Goal: Task Accomplishment & Management: Complete application form

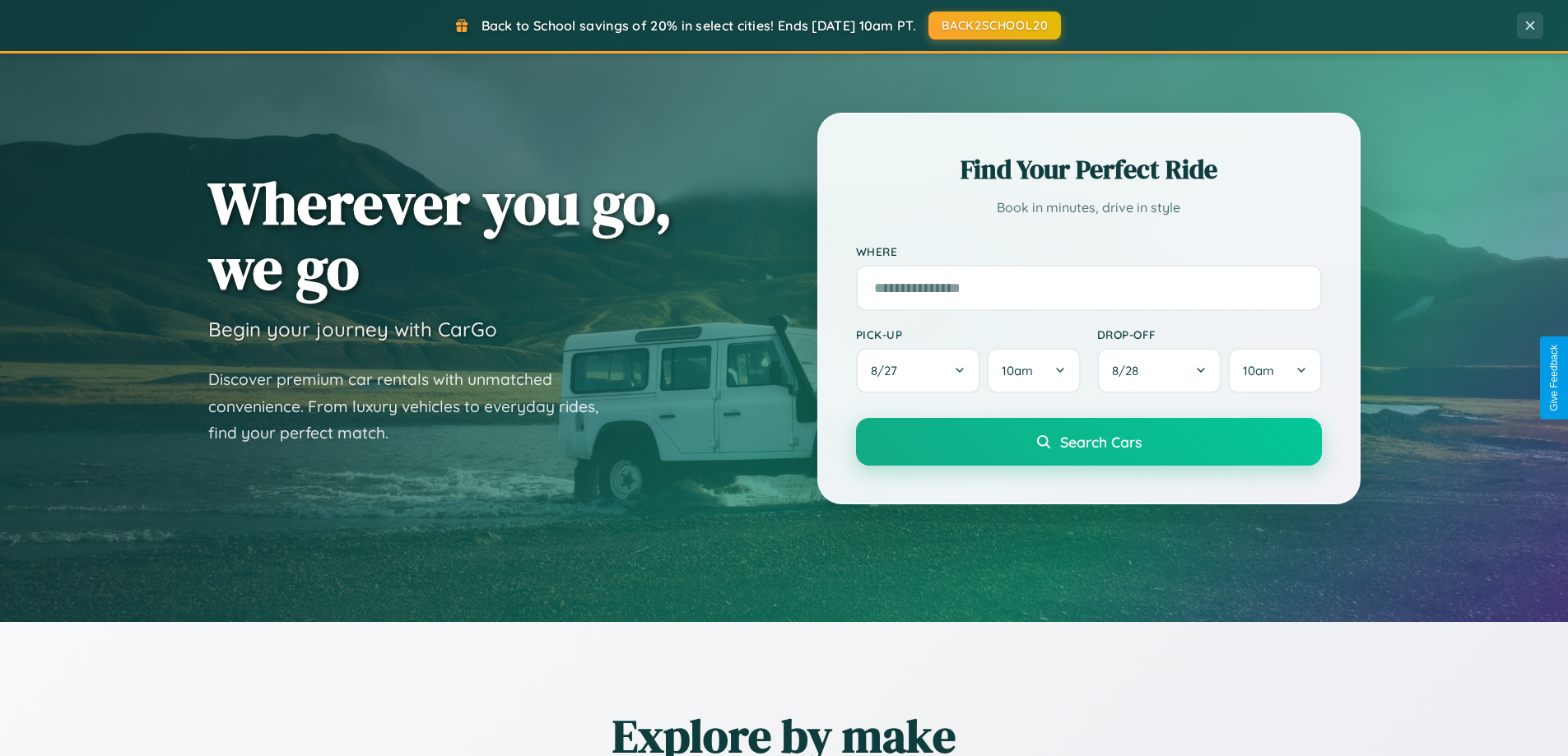
scroll to position [709, 0]
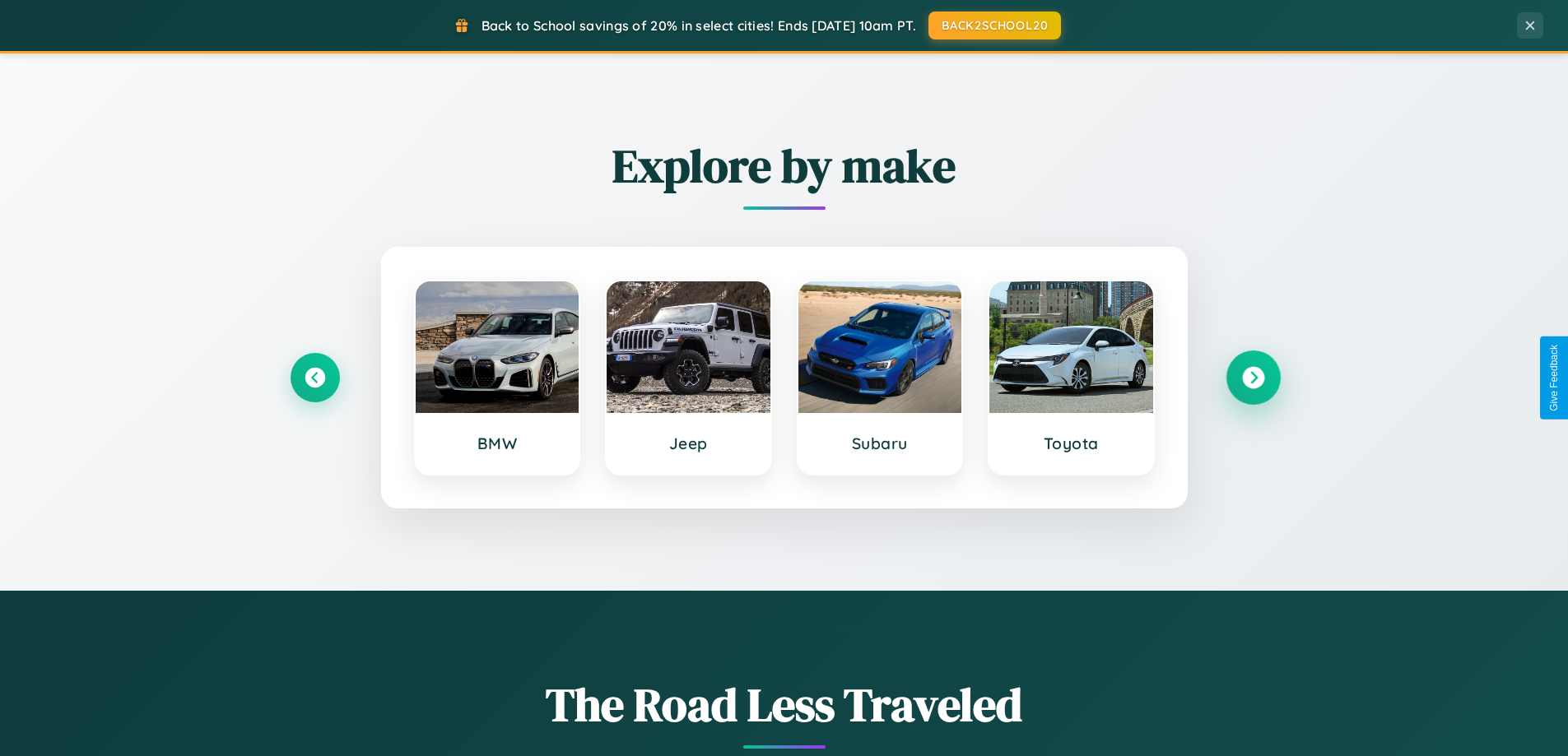
click at [1253, 378] on icon at bounding box center [1253, 378] width 22 height 22
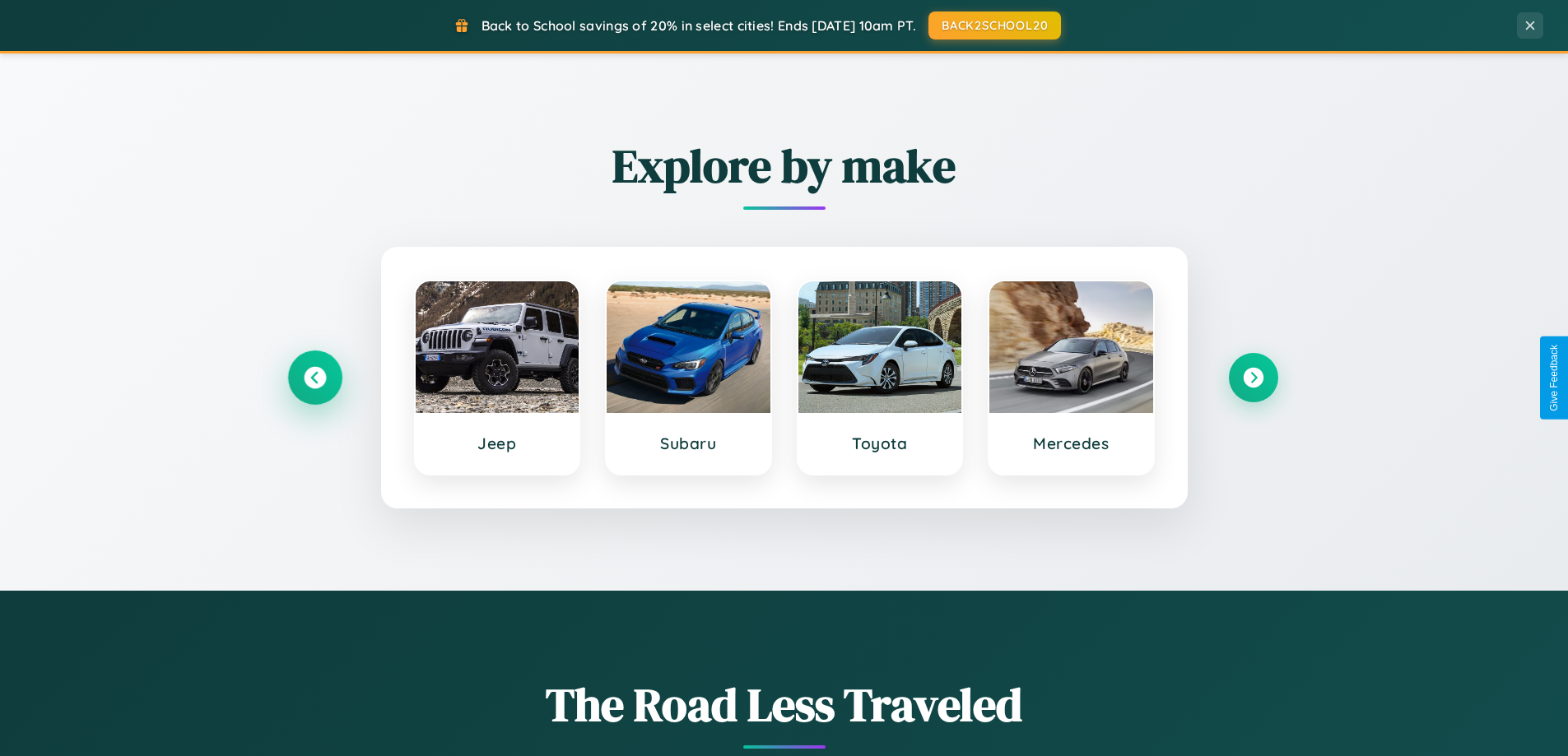
click at [315, 378] on icon at bounding box center [314, 378] width 22 height 22
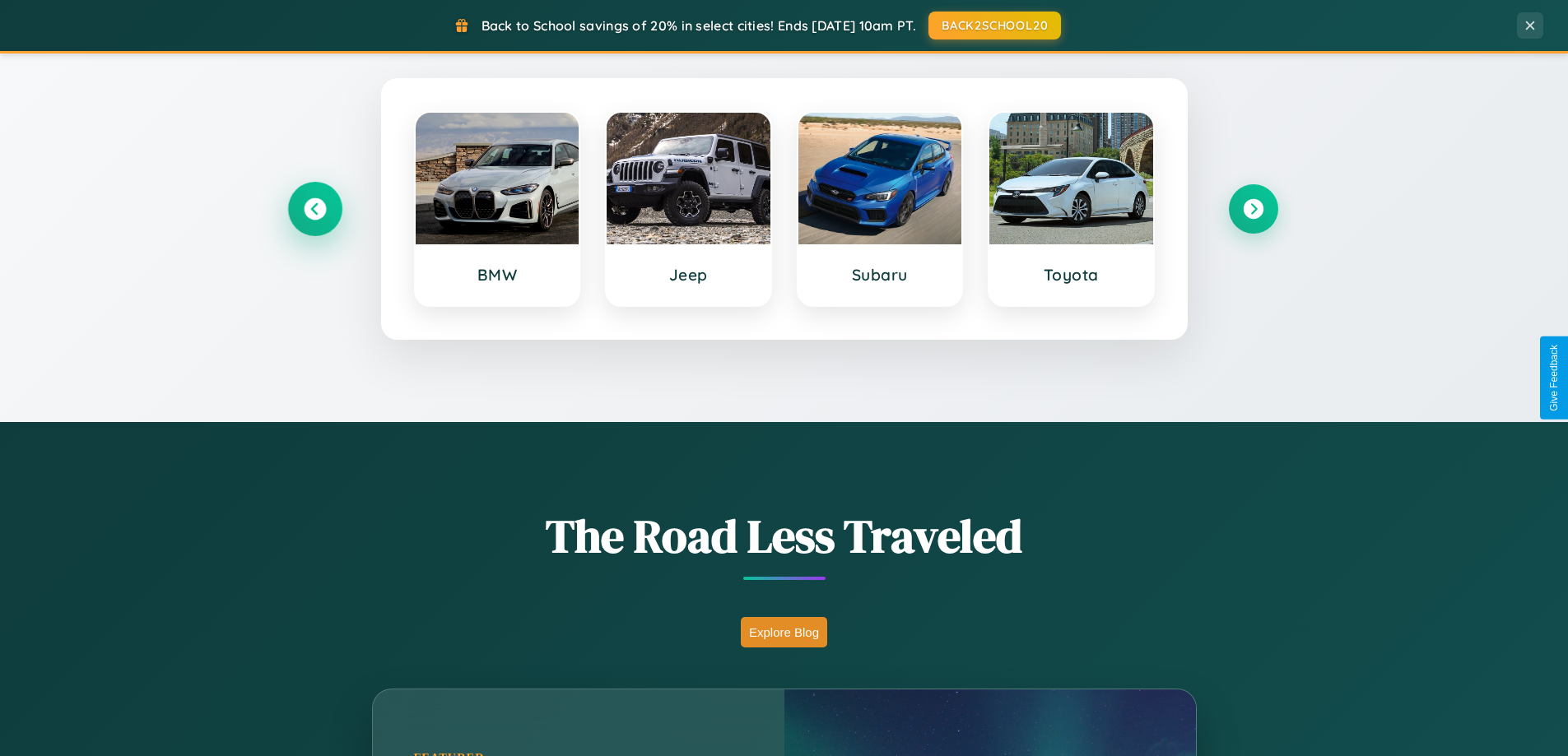
scroll to position [1133, 0]
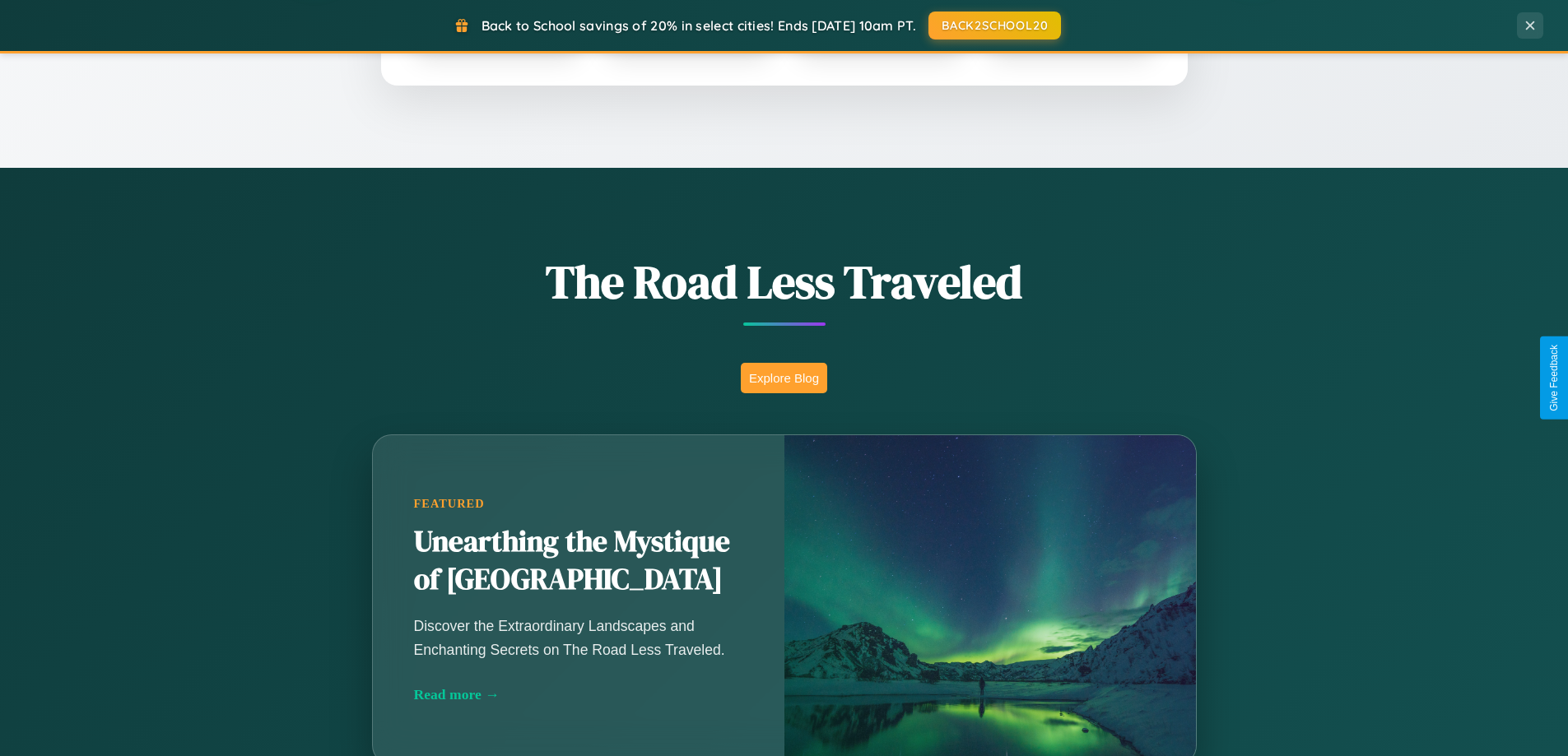
click at [784, 378] on button "Explore Blog" at bounding box center [784, 378] width 87 height 30
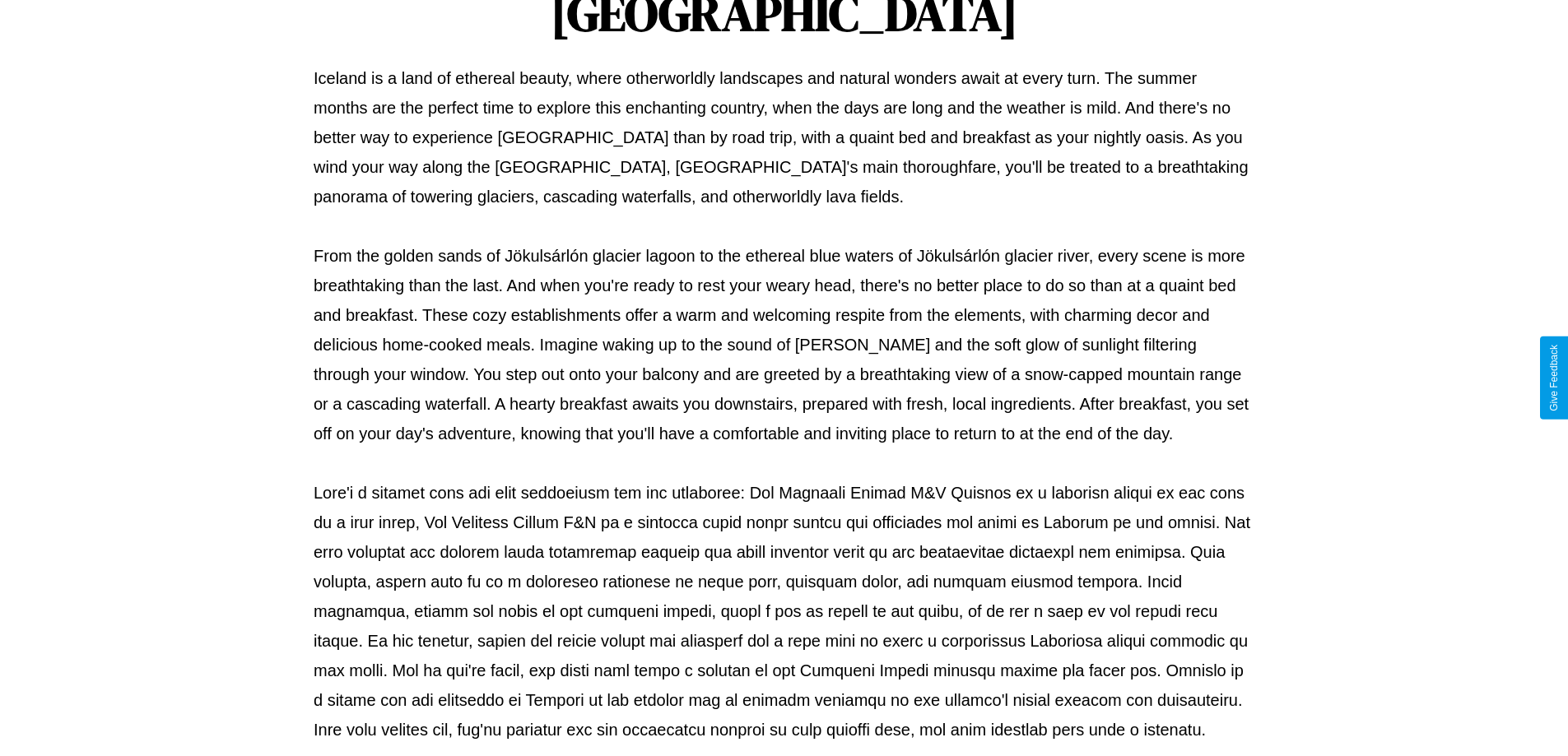
scroll to position [532, 0]
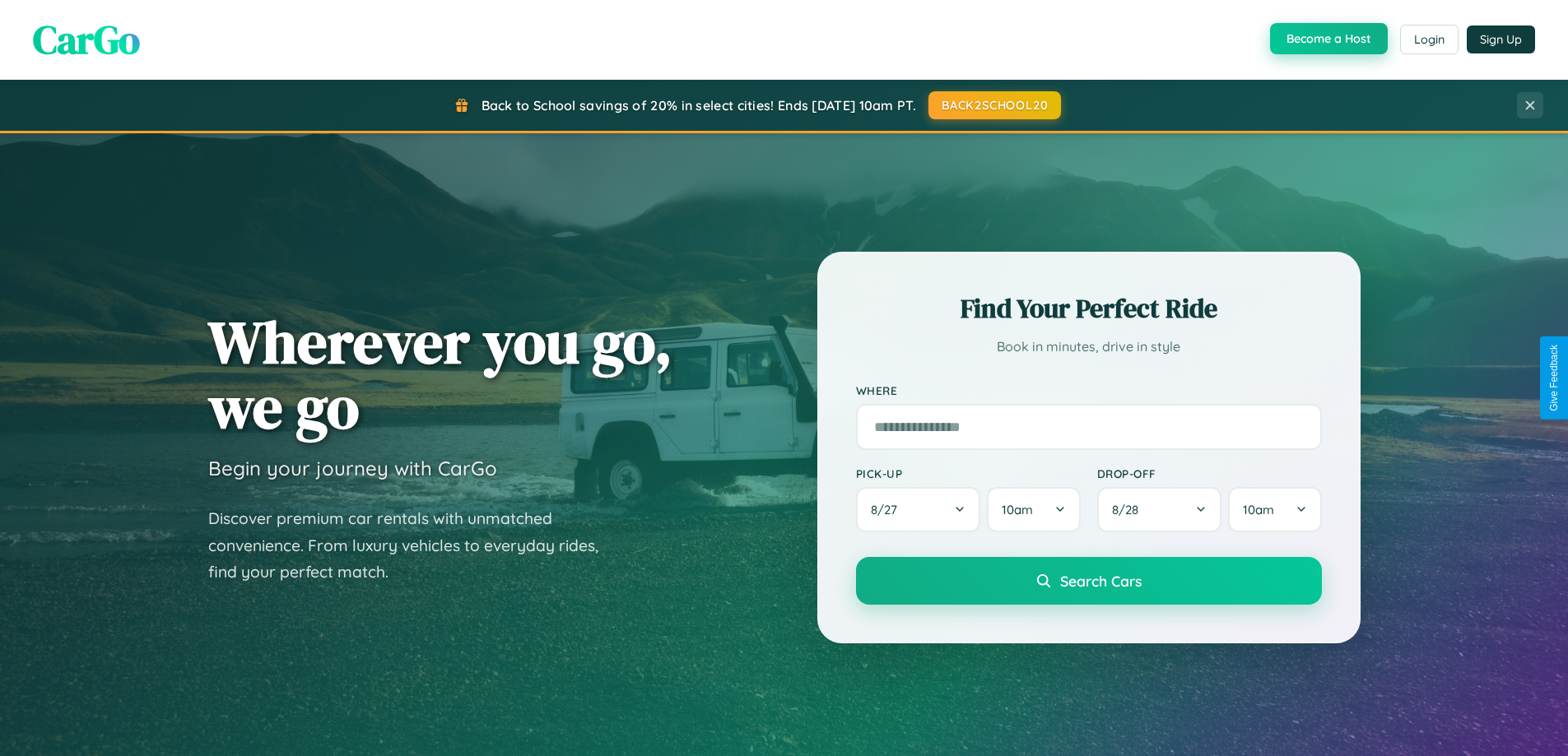
click at [1327, 39] on button "Become a Host" at bounding box center [1328, 38] width 118 height 31
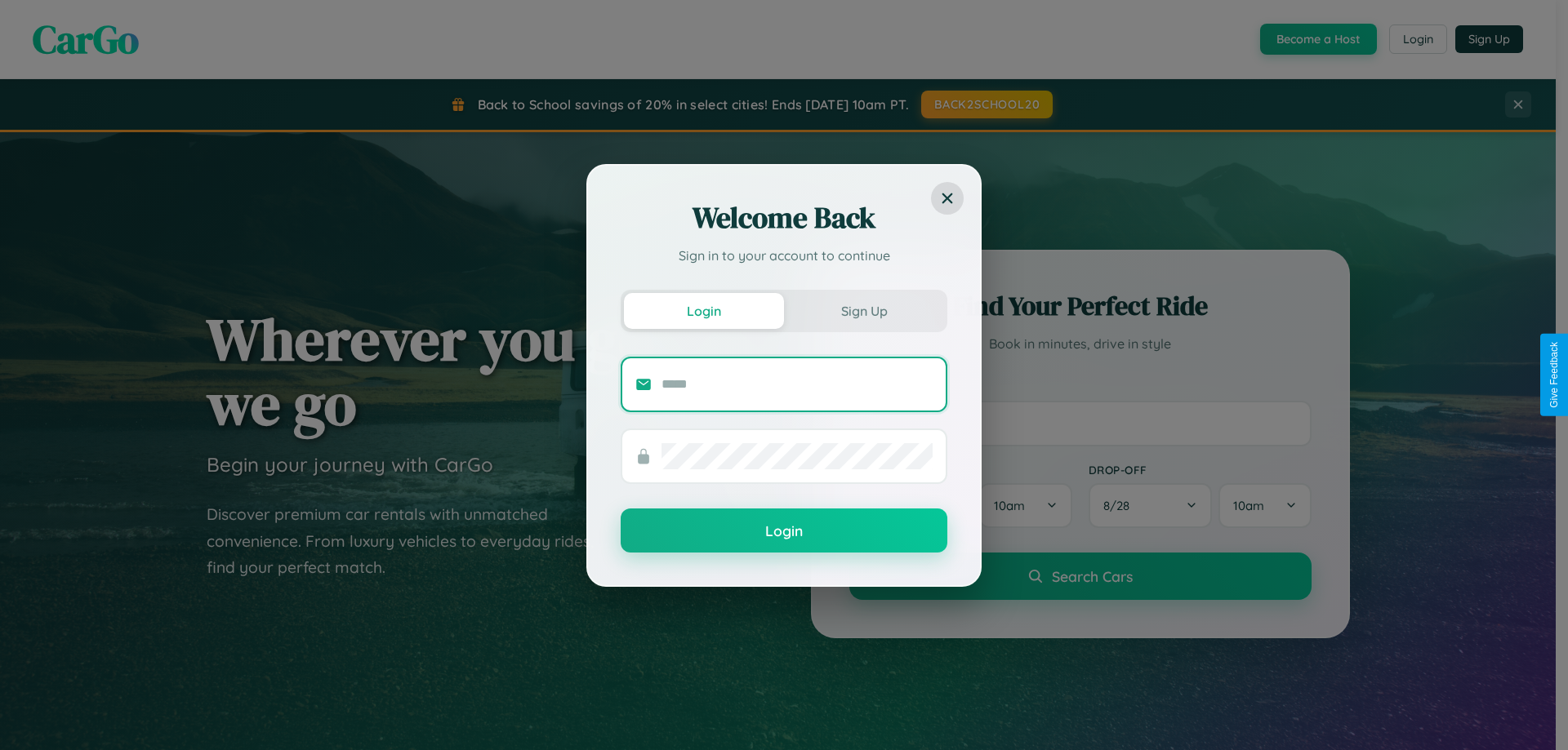
click at [797, 383] on input "text" at bounding box center [797, 385] width 271 height 26
type input "**********"
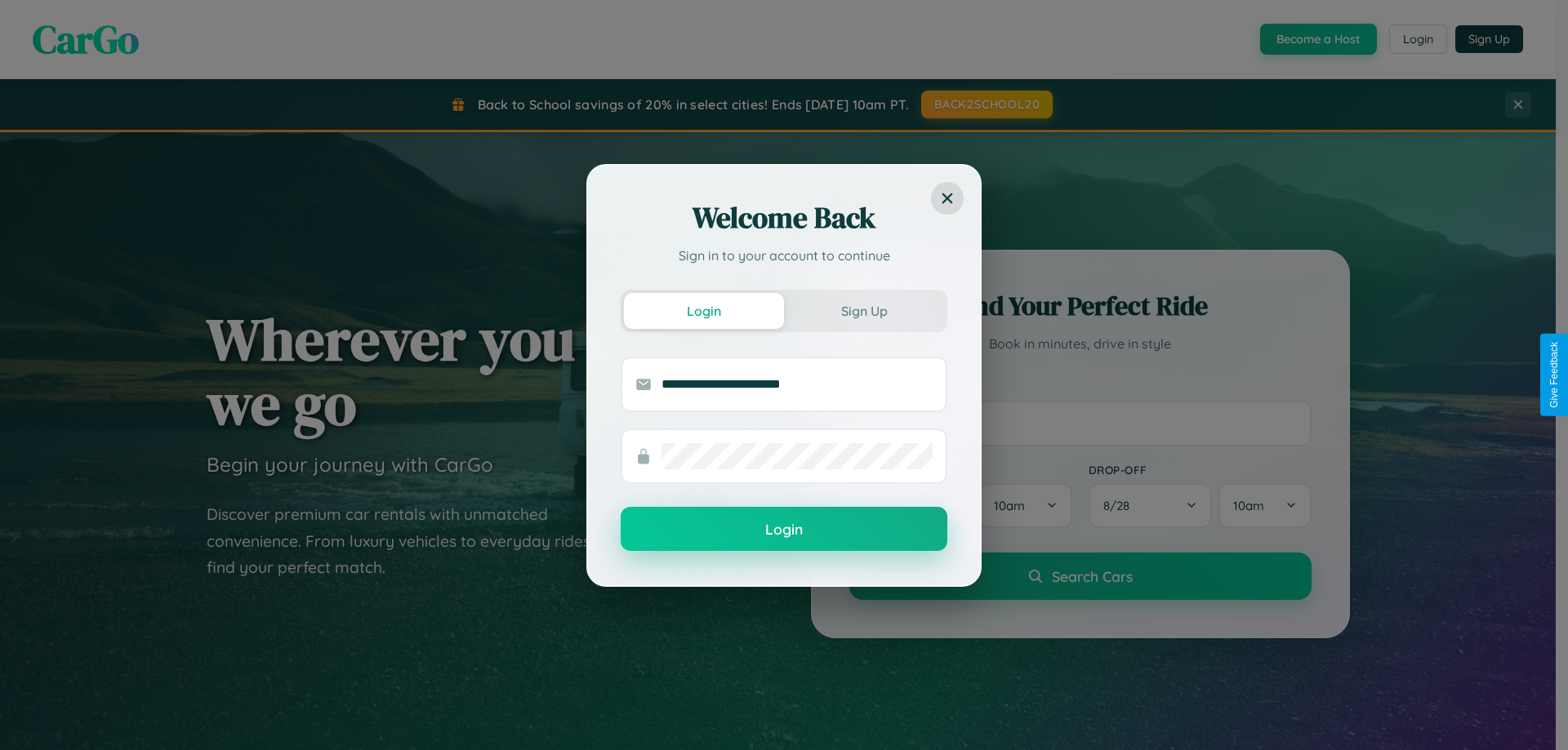
click at [784, 530] on button "Login" at bounding box center [784, 529] width 326 height 44
